Goal: Information Seeking & Learning: Learn about a topic

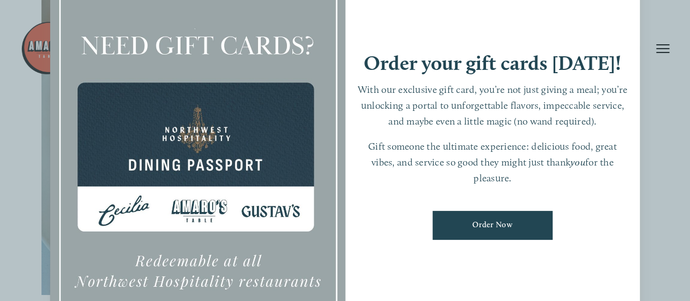
scroll to position [327, 0]
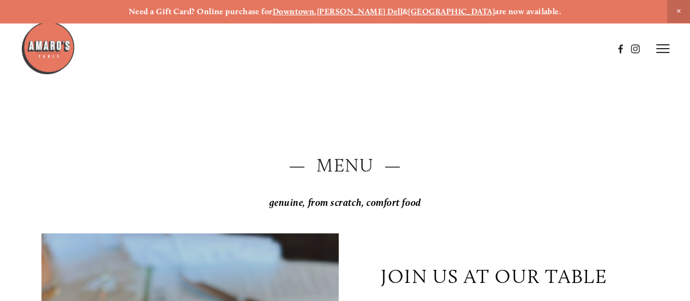
click at [353, 170] on h2 "— Menu —" at bounding box center [344, 165] width 607 height 26
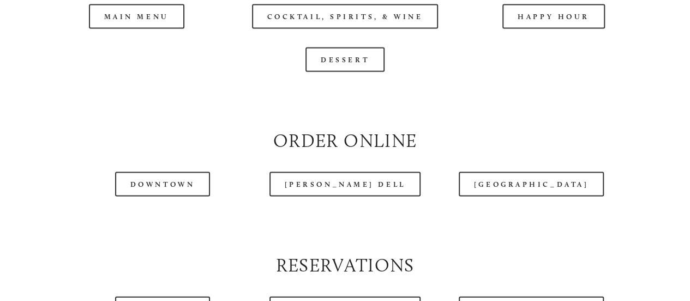
scroll to position [1091, 0]
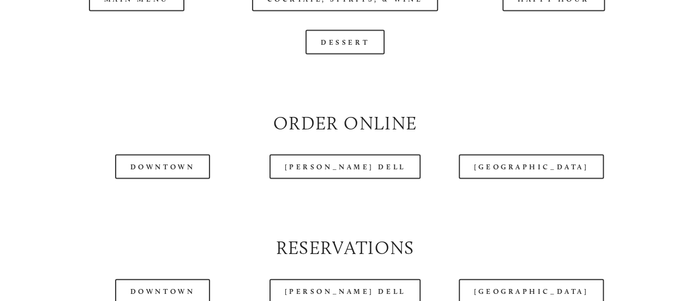
click at [147, 31] on div at bounding box center [317, 21] width 592 height 56
click at [137, 25] on div at bounding box center [317, 21] width 592 height 56
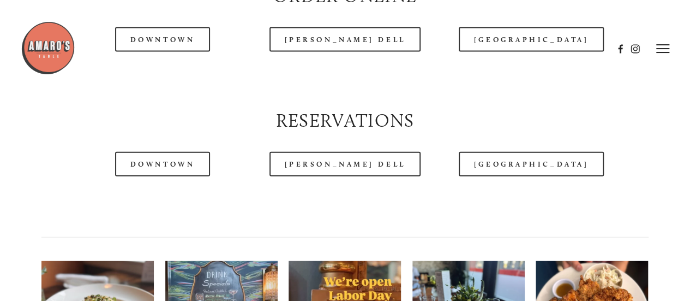
scroll to position [1176, 0]
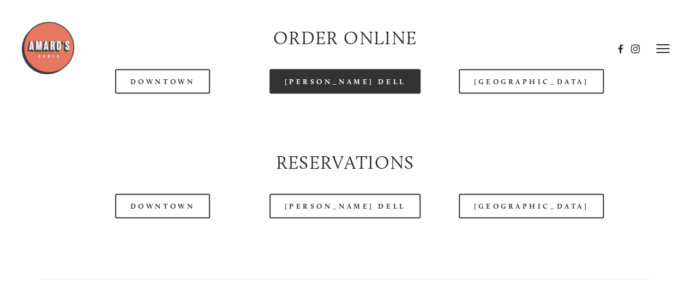
click at [338, 94] on link "[PERSON_NAME] Dell" at bounding box center [345, 81] width 152 height 25
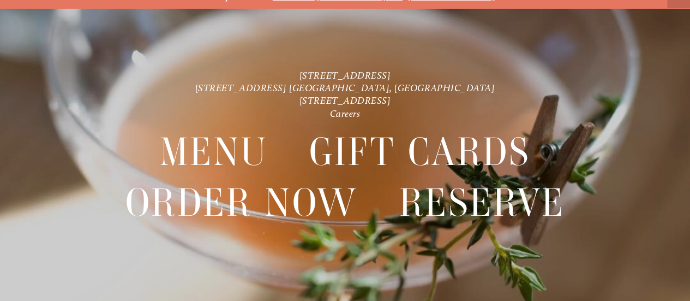
scroll to position [23, 0]
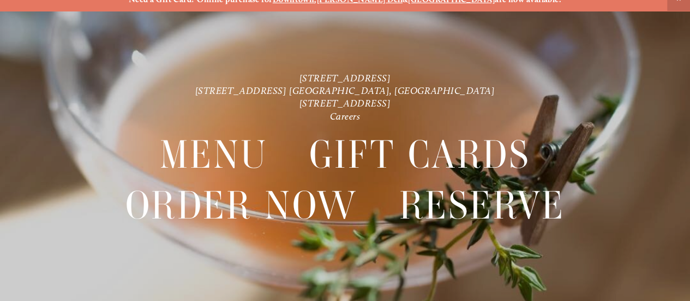
scroll to position [23, 0]
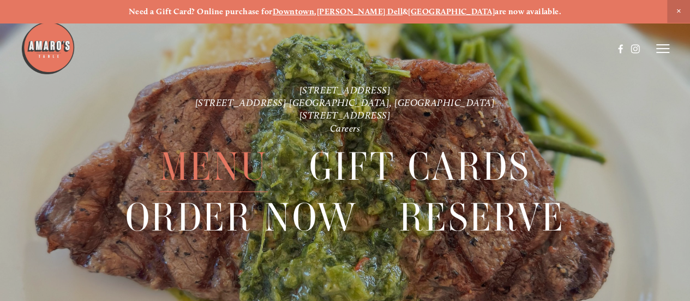
click at [253, 163] on span "Menu" at bounding box center [214, 166] width 108 height 50
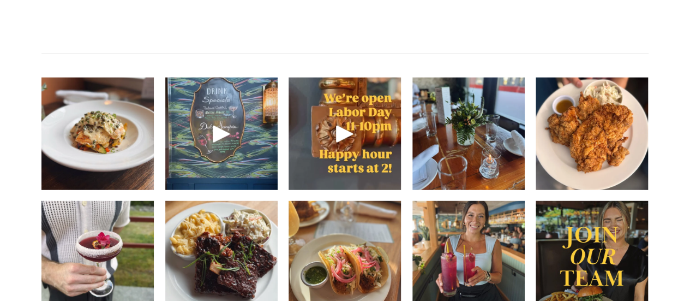
scroll to position [1418, 0]
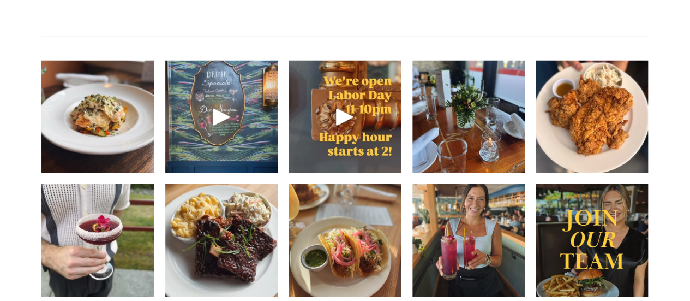
click at [134, 155] on img at bounding box center [97, 115] width 112 height 149
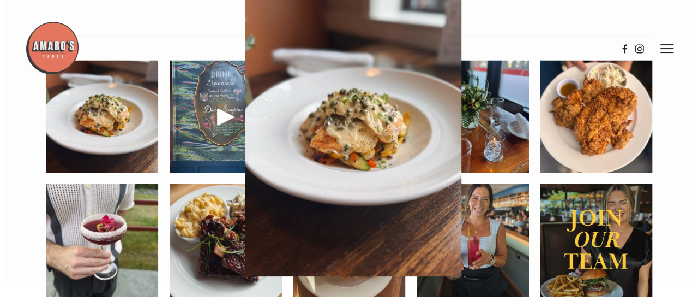
scroll to position [1400, 0]
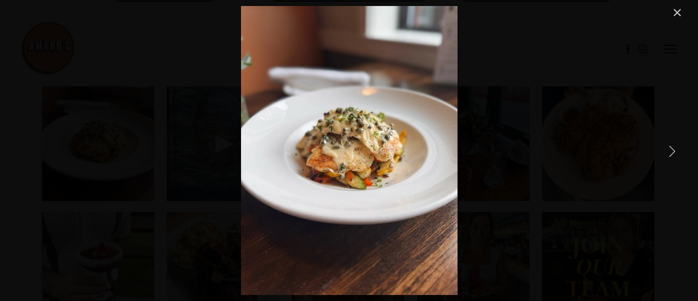
click at [671, 148] on link "Next Item" at bounding box center [672, 151] width 24 height 24
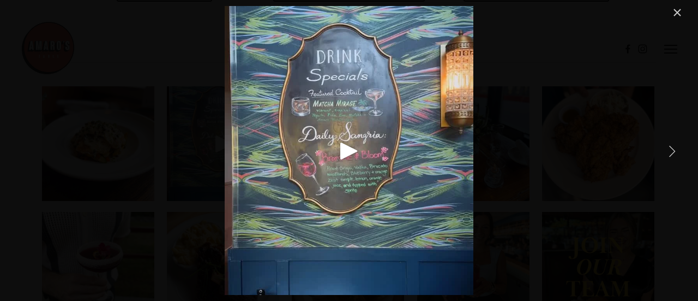
click at [671, 148] on link "Next Item" at bounding box center [672, 151] width 24 height 24
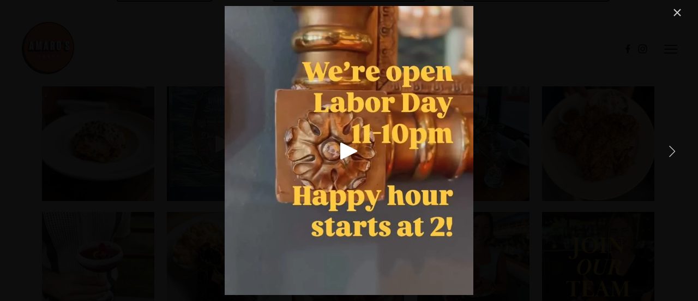
click at [671, 149] on link "Next Item" at bounding box center [672, 151] width 24 height 24
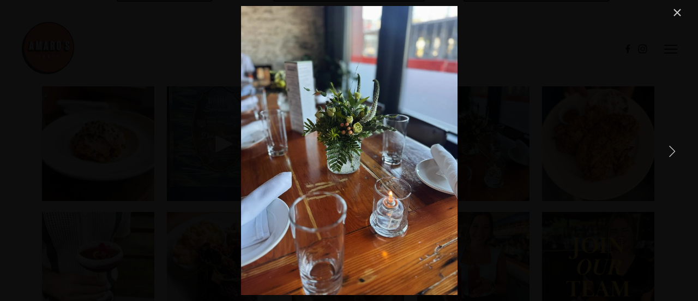
click at [671, 149] on link "Next Item" at bounding box center [672, 151] width 24 height 24
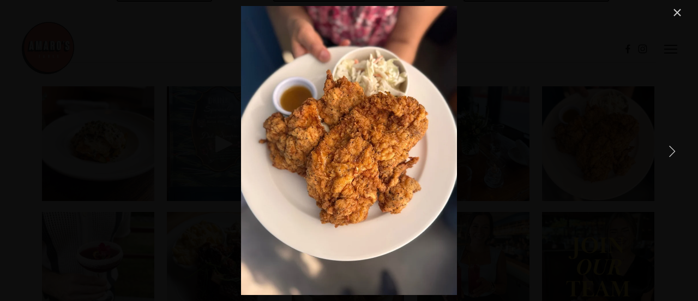
click at [671, 149] on link "Next Item" at bounding box center [672, 151] width 24 height 24
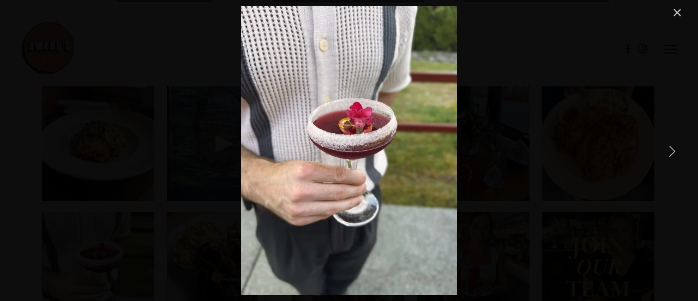
click at [673, 148] on link "Next Item" at bounding box center [672, 151] width 24 height 24
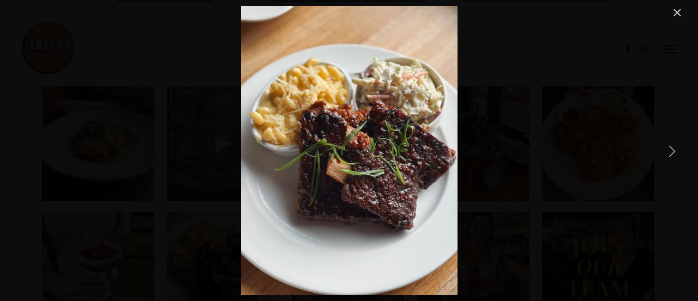
click at [675, 148] on link "Next Item" at bounding box center [672, 151] width 24 height 24
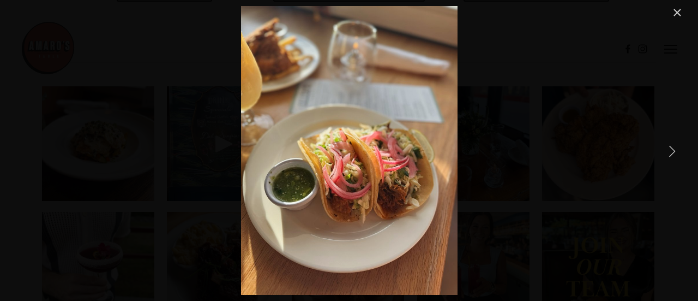
click at [677, 147] on link "Next Item" at bounding box center [672, 151] width 24 height 24
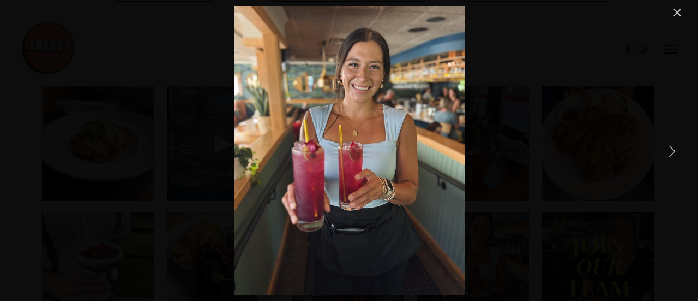
click at [676, 151] on link "Next Item" at bounding box center [672, 151] width 24 height 24
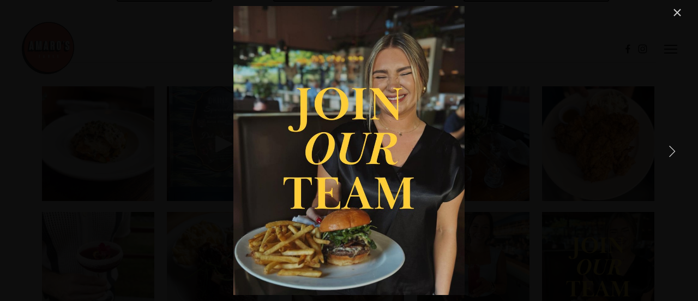
click at [675, 151] on link "Next Item" at bounding box center [672, 151] width 24 height 24
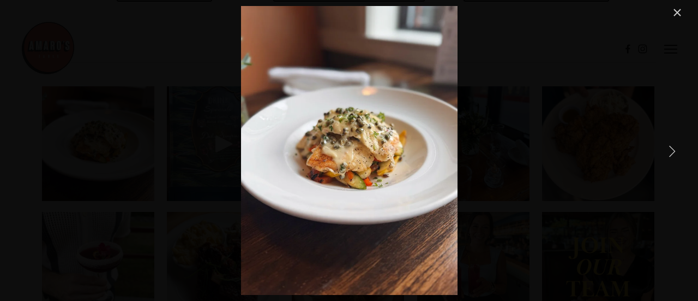
click at [675, 151] on link "Next Item" at bounding box center [672, 151] width 24 height 24
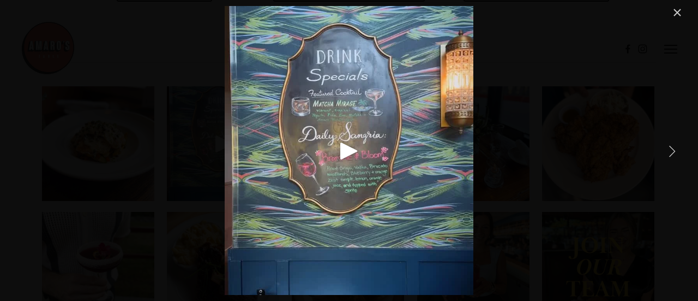
click at [672, 152] on link "Next Item" at bounding box center [672, 151] width 24 height 24
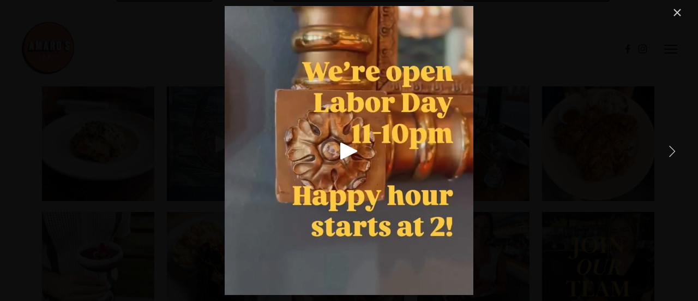
click at [672, 151] on link "Next Item" at bounding box center [672, 151] width 24 height 24
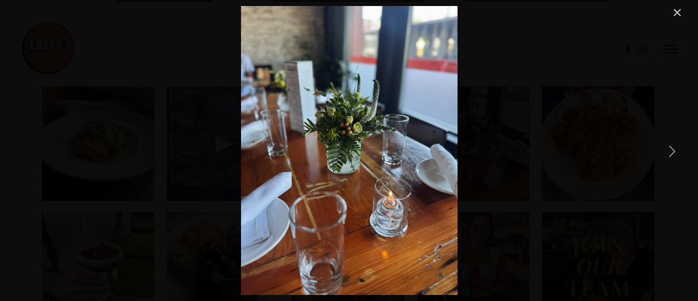
click at [672, 151] on link "Next Item" at bounding box center [672, 151] width 24 height 24
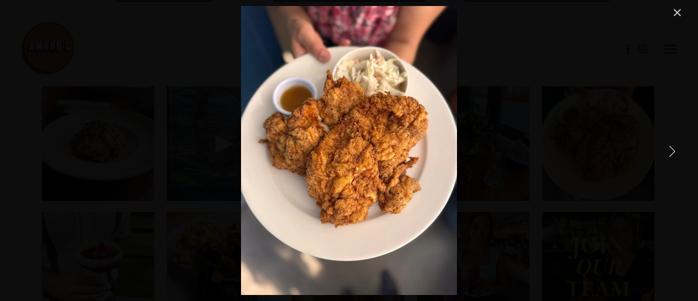
click at [672, 151] on link "Next Item" at bounding box center [672, 151] width 24 height 24
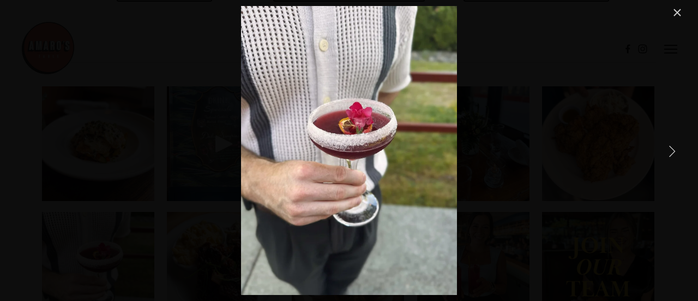
click at [672, 151] on link "Next Item" at bounding box center [672, 151] width 24 height 24
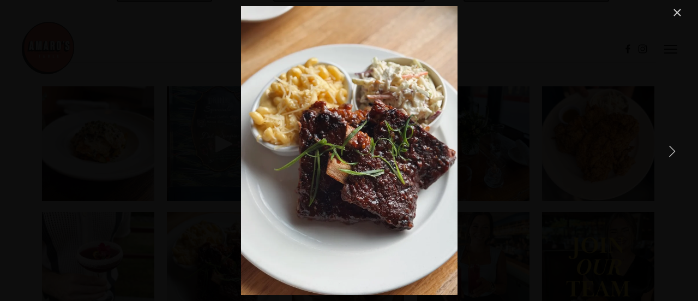
click at [672, 151] on link "Next Item" at bounding box center [672, 151] width 24 height 24
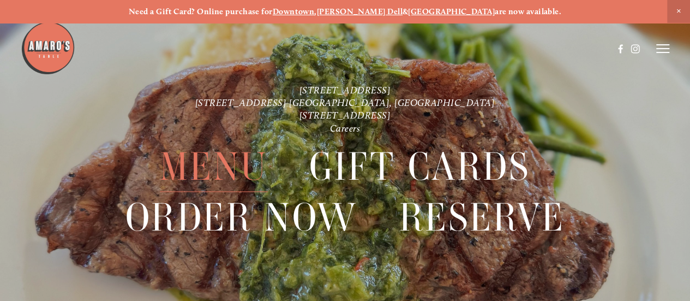
click at [181, 170] on span "Menu" at bounding box center [214, 166] width 108 height 50
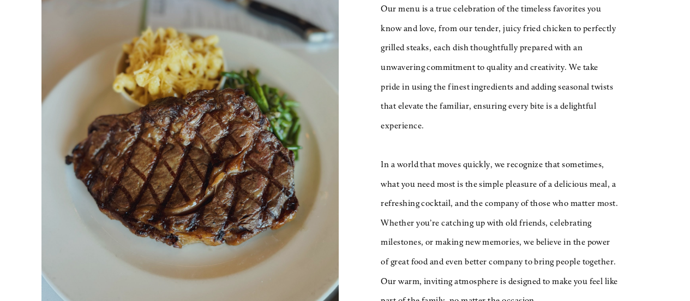
scroll to position [327, 0]
